Goal: Task Accomplishment & Management: Manage account settings

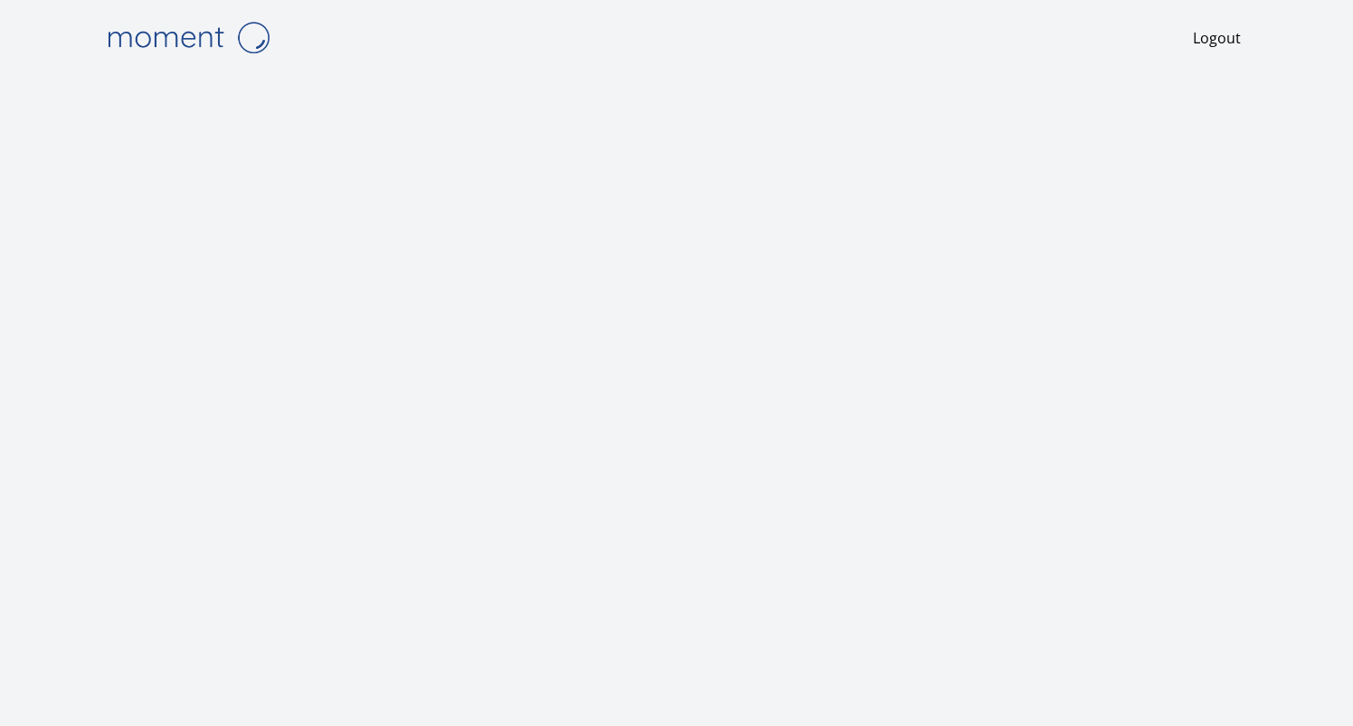
scroll to position [2, 0]
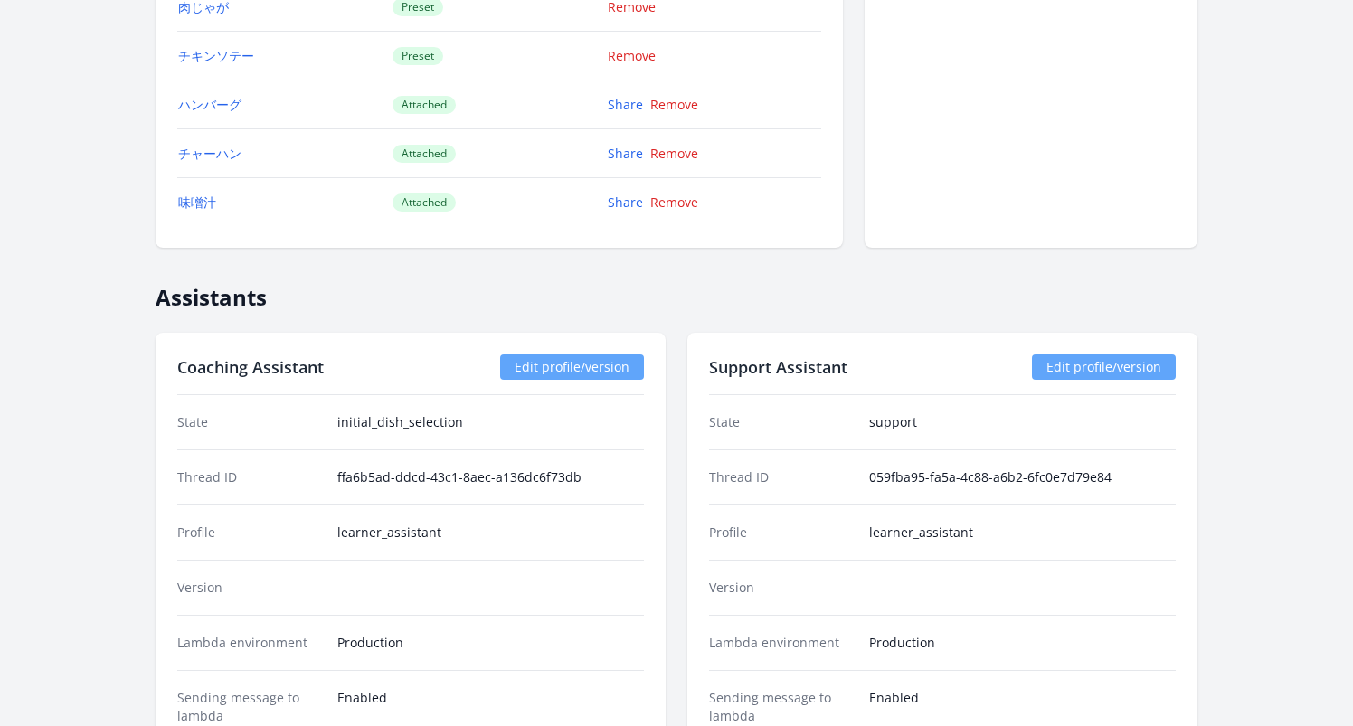
scroll to position [2362, 0]
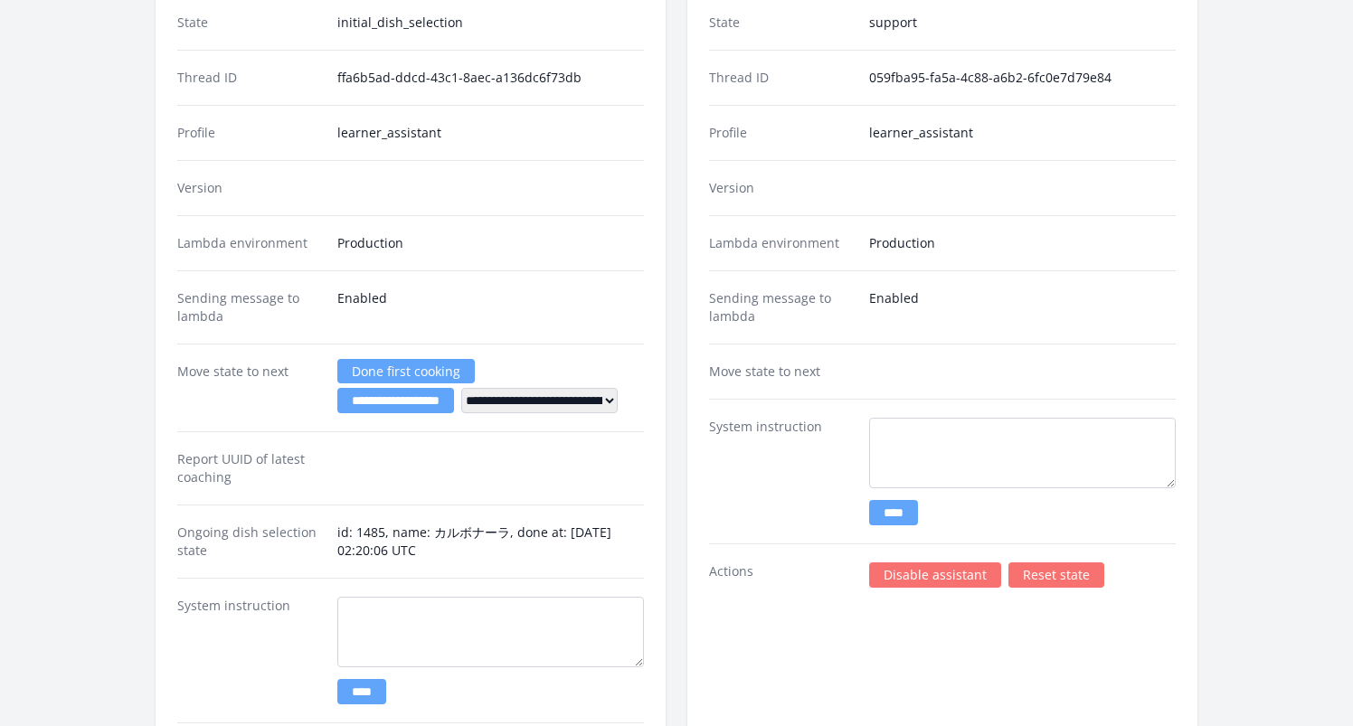
click at [921, 579] on link "Disable assistant" at bounding box center [935, 575] width 132 height 25
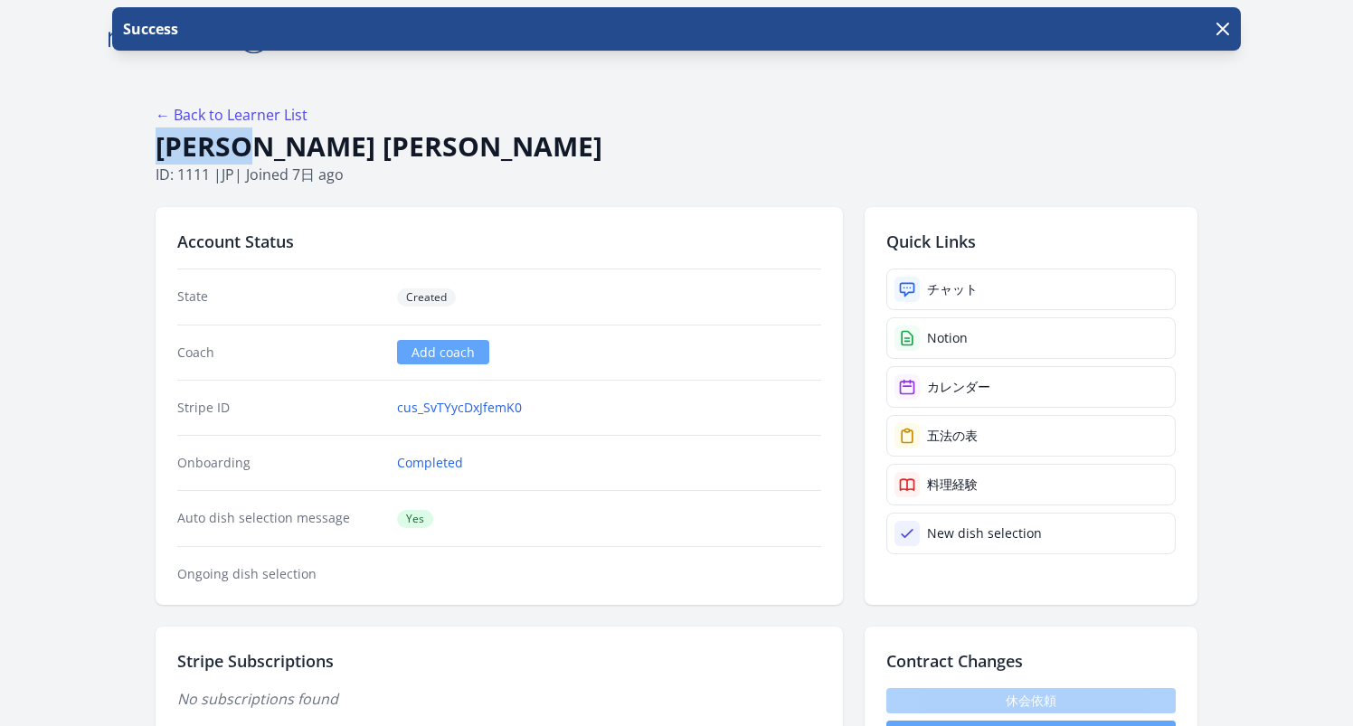
drag, startPoint x: 298, startPoint y: 144, endPoint x: 146, endPoint y: 143, distance: 151.9
copy h1 "[PERSON_NAME] [PERSON_NAME]"
click at [1235, 32] on button "button" at bounding box center [1222, 28] width 29 height 29
